Goal: Transaction & Acquisition: Download file/media

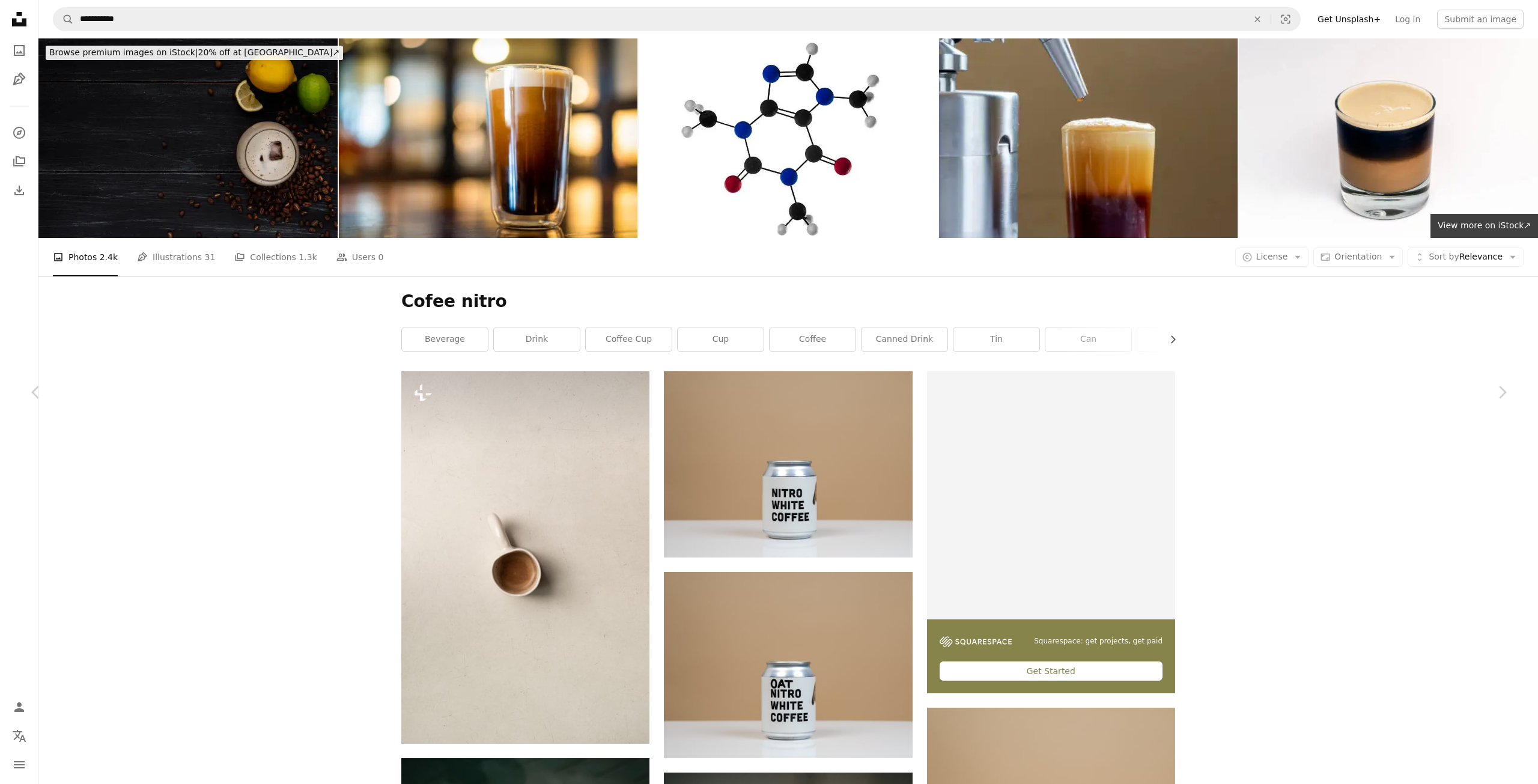
scroll to position [22006, 0]
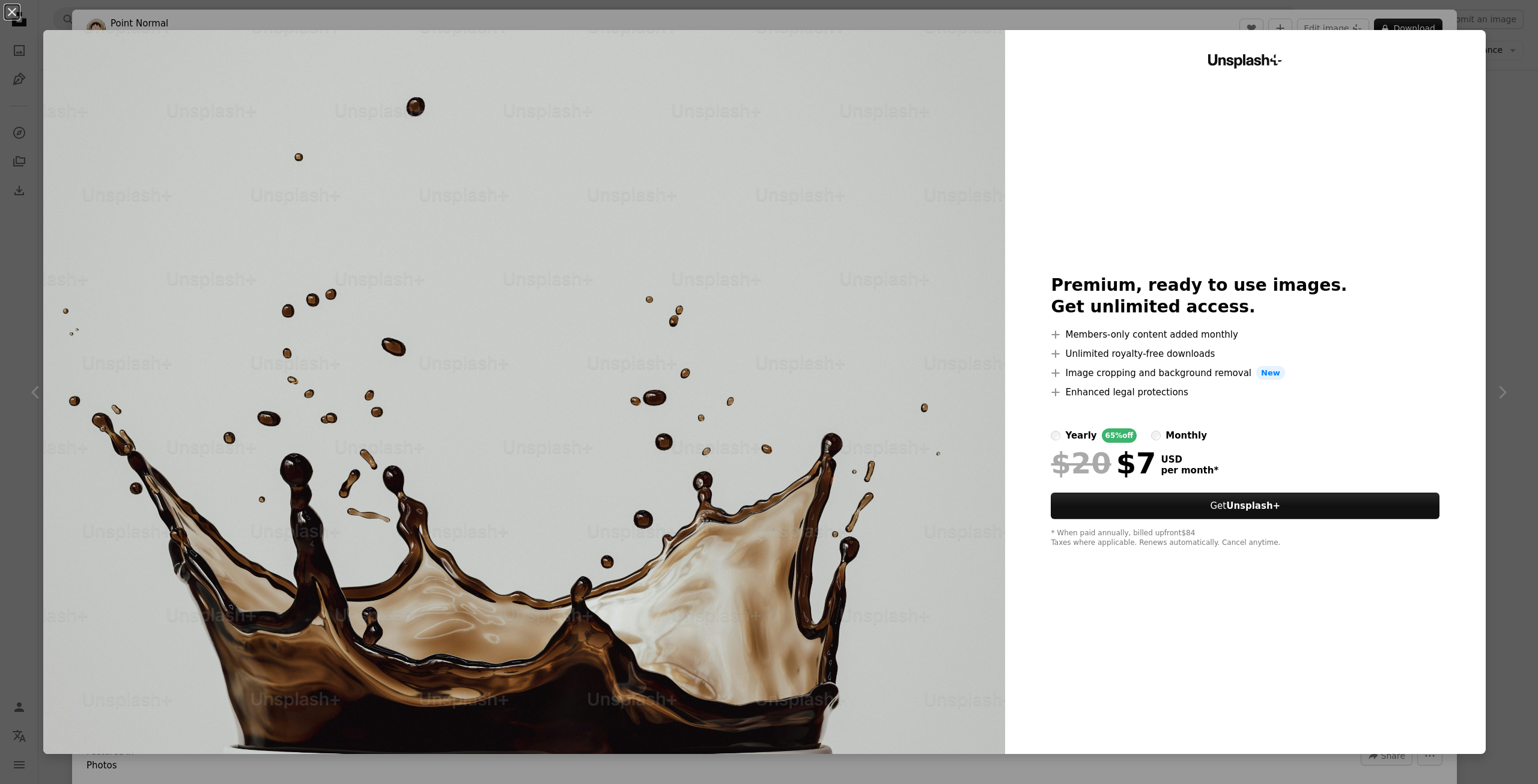
click at [1495, 128] on div "An X shape Unsplash+ Premium, ready to use images. Get unlimited access. A plus…" at bounding box center [769, 392] width 1538 height 784
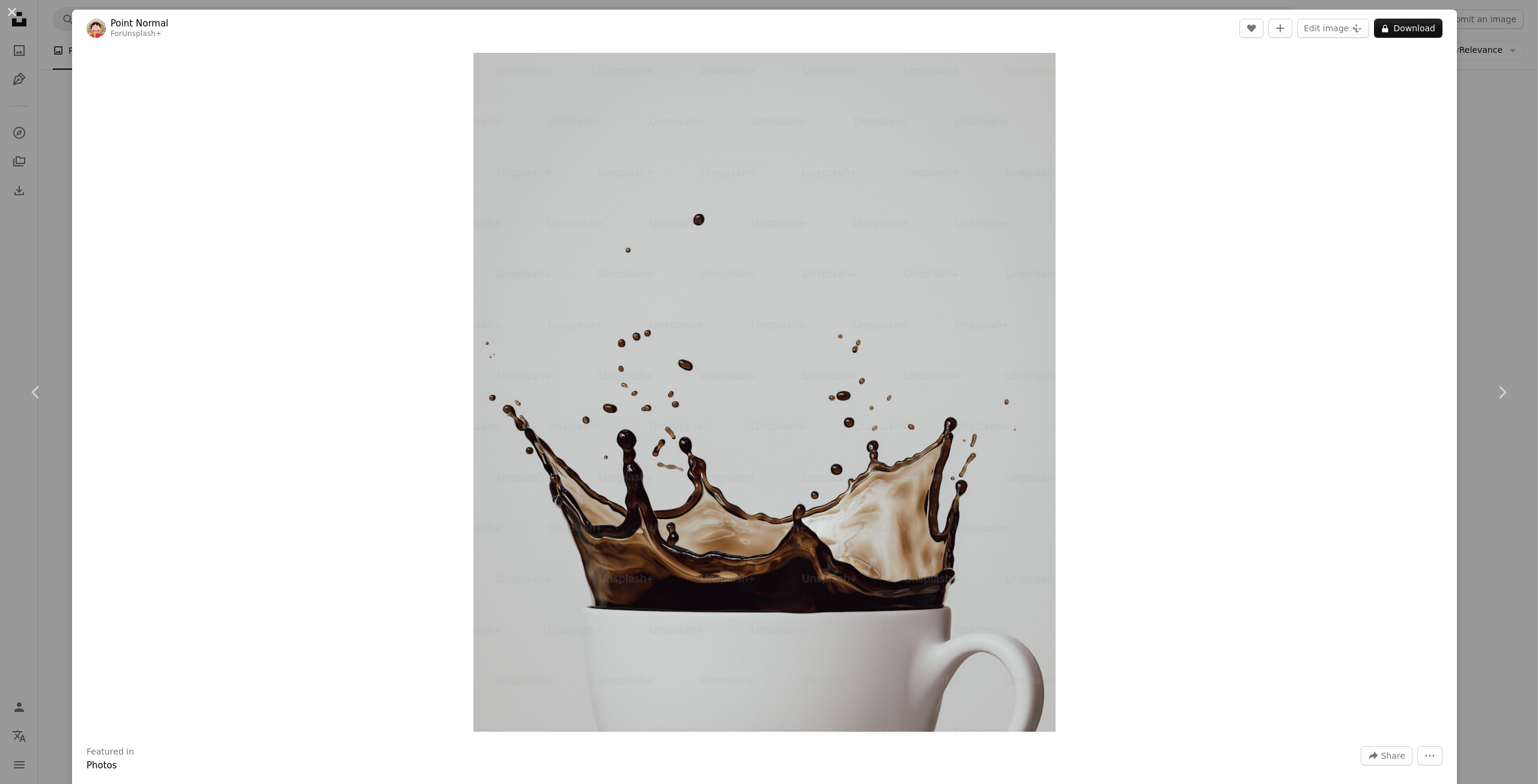
click at [1461, 80] on div "An X shape Chevron left Chevron right Point Normal For Unsplash+ A heart A plus…" at bounding box center [769, 392] width 1538 height 784
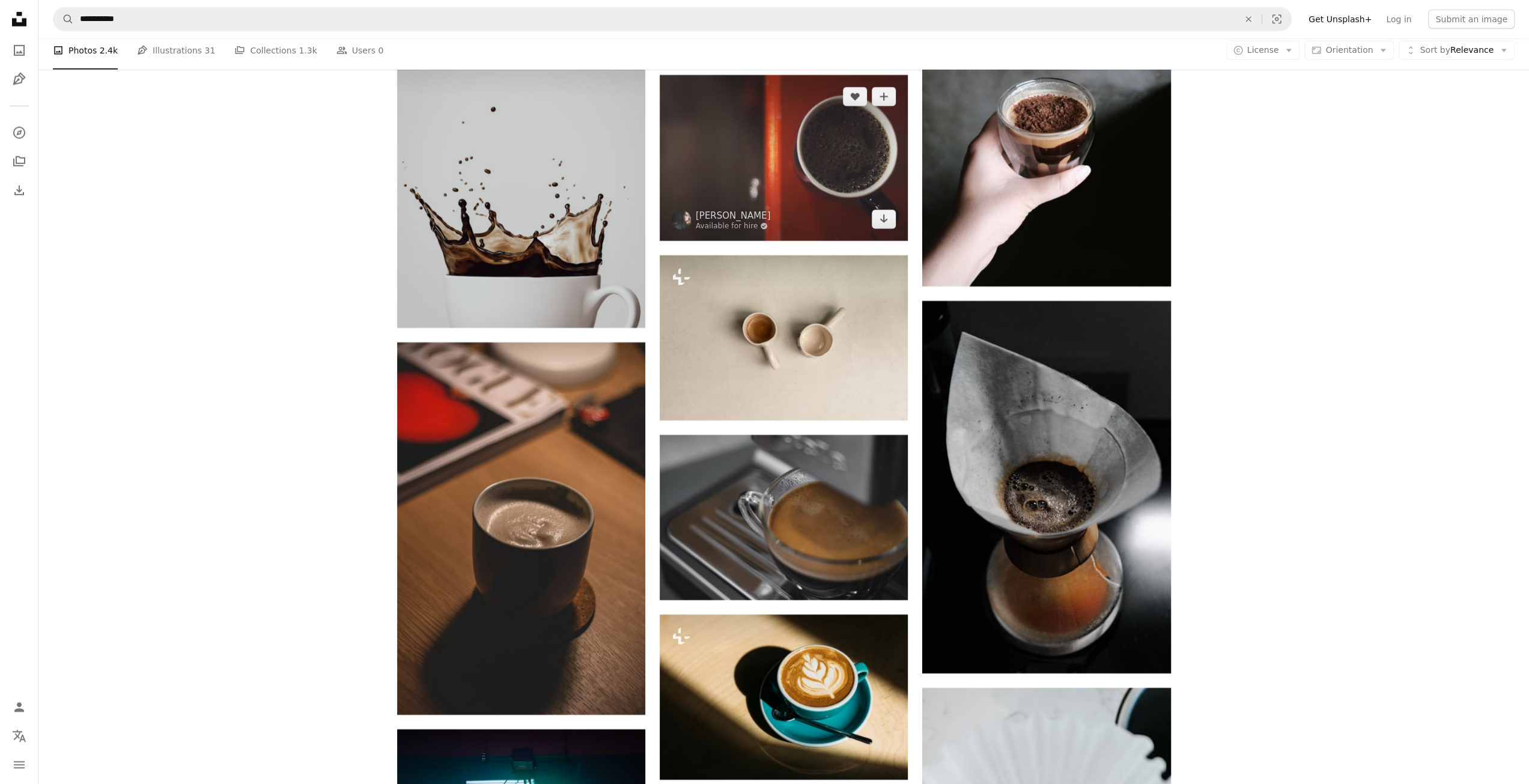
click at [814, 207] on img at bounding box center [783, 158] width 248 height 165
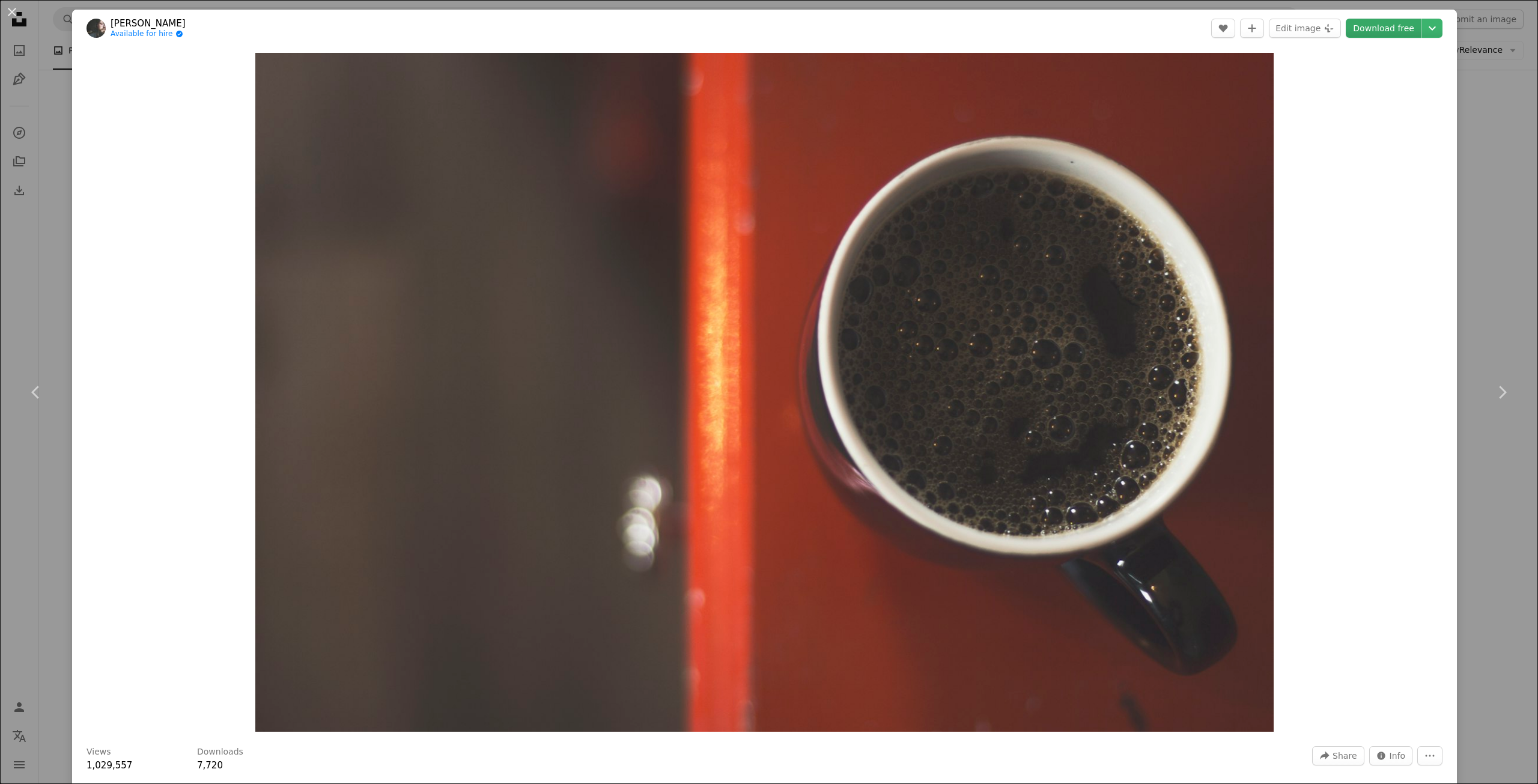
click at [1400, 34] on link "Download free" at bounding box center [1384, 28] width 76 height 19
